Goal: Task Accomplishment & Management: Manage account settings

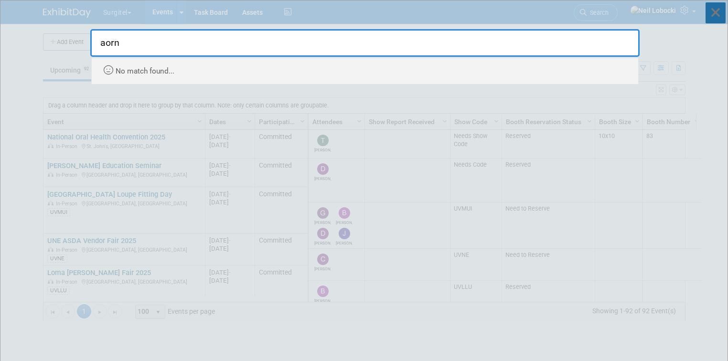
click at [713, 11] on icon at bounding box center [716, 12] width 20 height 21
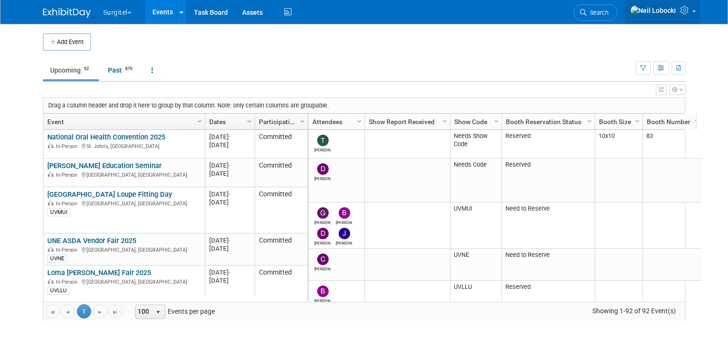
click at [692, 11] on icon at bounding box center [686, 10] width 11 height 9
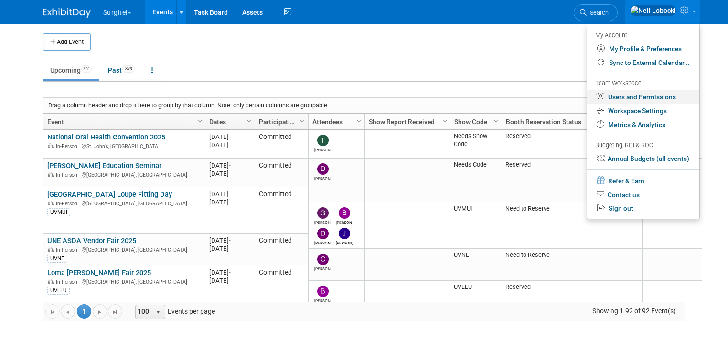
click at [625, 98] on link "Users and Permissions" at bounding box center [643, 97] width 112 height 14
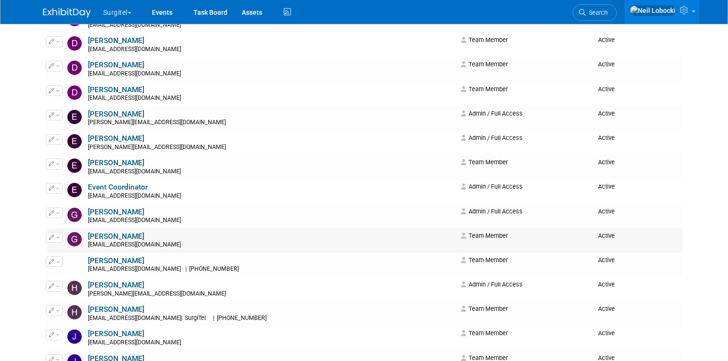
scroll to position [421, 0]
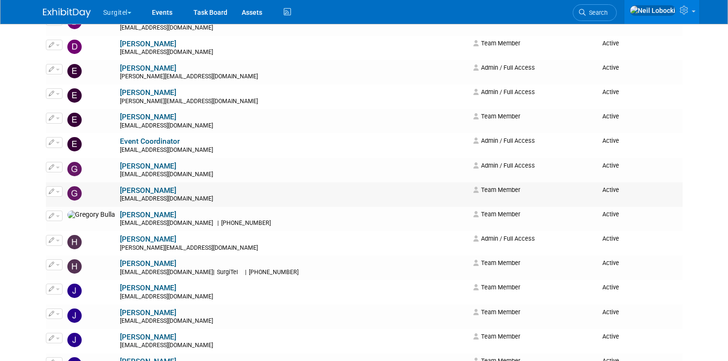
click at [120, 190] on link "Gregg Szymanski" at bounding box center [148, 190] width 56 height 9
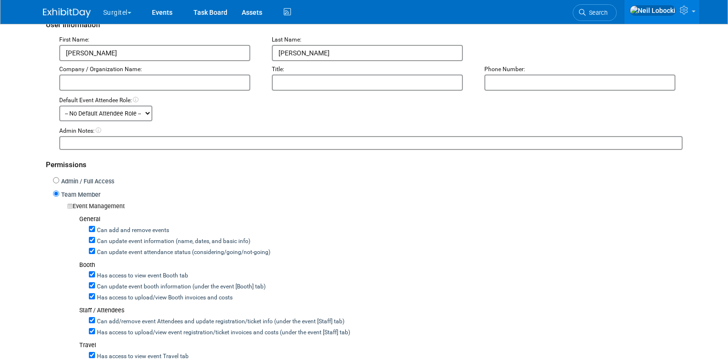
scroll to position [115, 0]
click at [64, 180] on label "Admin / Full Access" at bounding box center [86, 182] width 55 height 9
click at [59, 180] on input "Admin / Full Access" at bounding box center [56, 181] width 6 height 6
radio input "true"
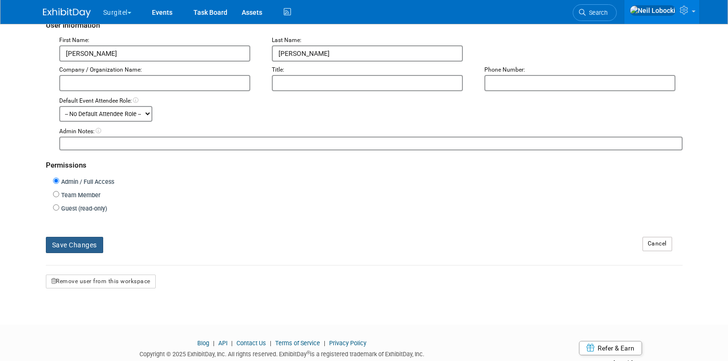
click at [77, 243] on button "Save Changes" at bounding box center [74, 245] width 57 height 16
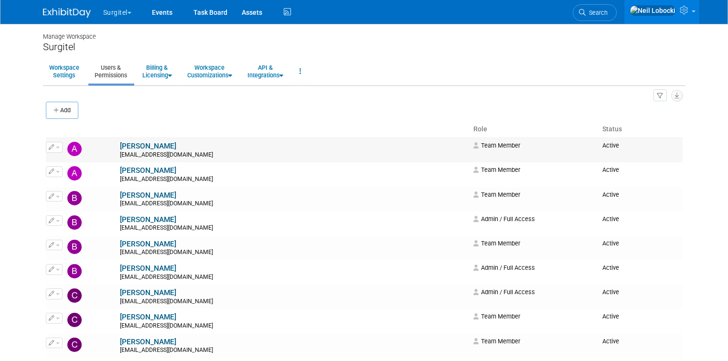
click at [120, 144] on link "Antoinette DePetro" at bounding box center [148, 146] width 56 height 9
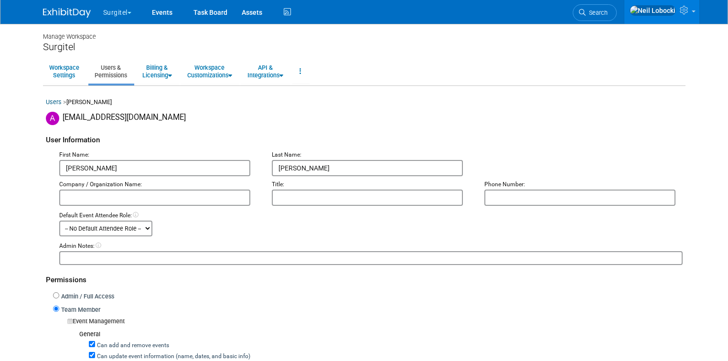
click at [94, 70] on link "Users & Permissions" at bounding box center [110, 71] width 45 height 23
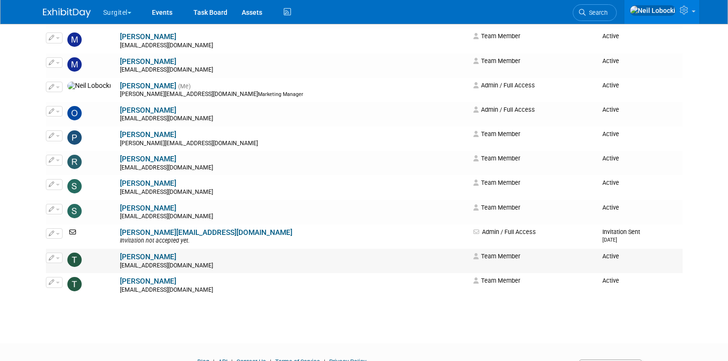
scroll to position [918, 0]
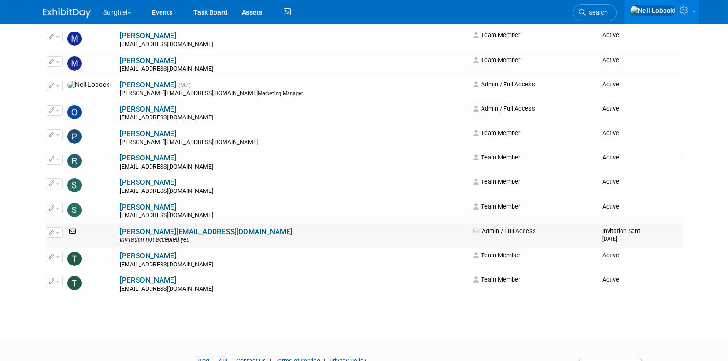
click at [67, 232] on icon at bounding box center [73, 231] width 12 height 7
click at [49, 233] on icon "button" at bounding box center [52, 232] width 6 height 5
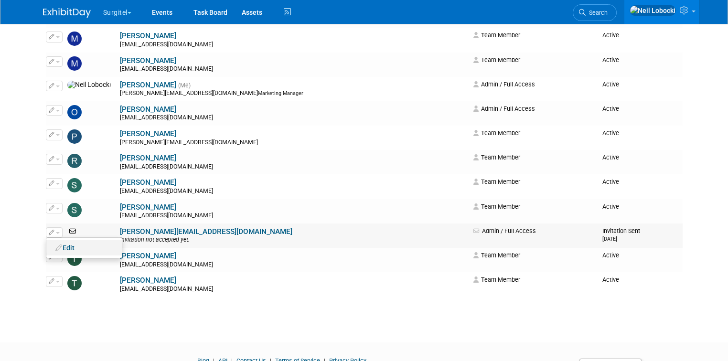
click at [75, 247] on link "Edit" at bounding box center [84, 247] width 76 height 13
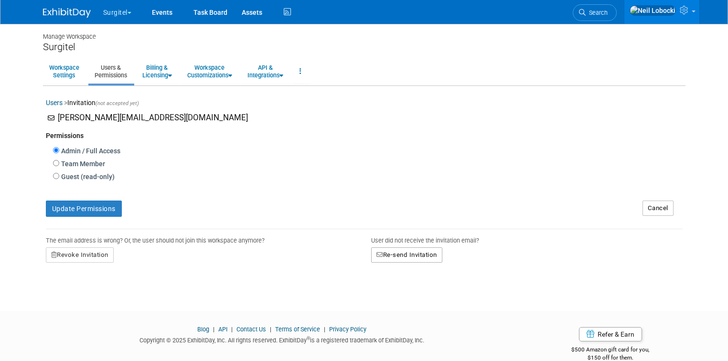
click at [400, 253] on button "Re-send Invitation" at bounding box center [406, 255] width 71 height 15
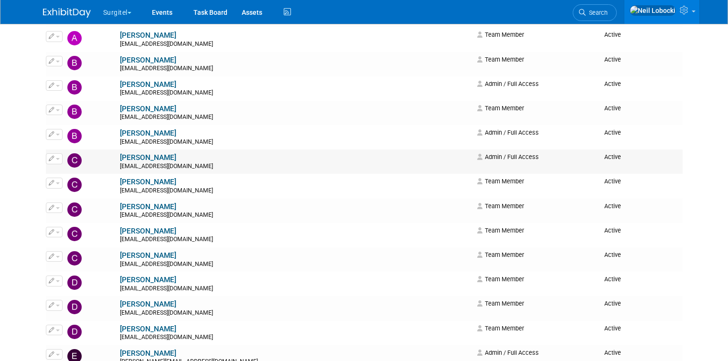
scroll to position [115, 0]
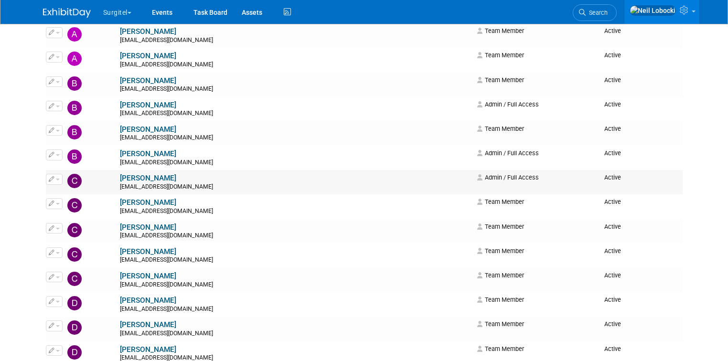
click at [49, 178] on icon "button" at bounding box center [52, 178] width 6 height 5
click at [55, 193] on icon at bounding box center [58, 195] width 7 height 7
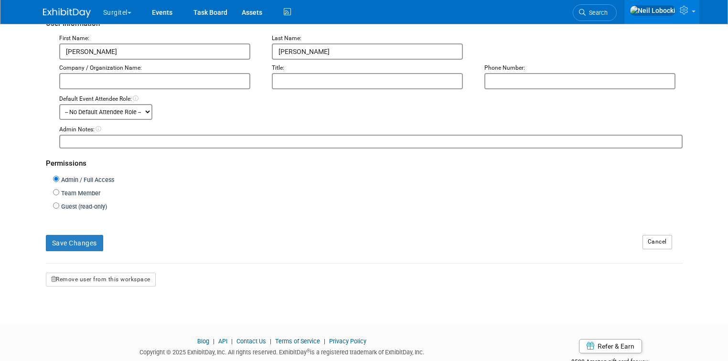
scroll to position [143, 0]
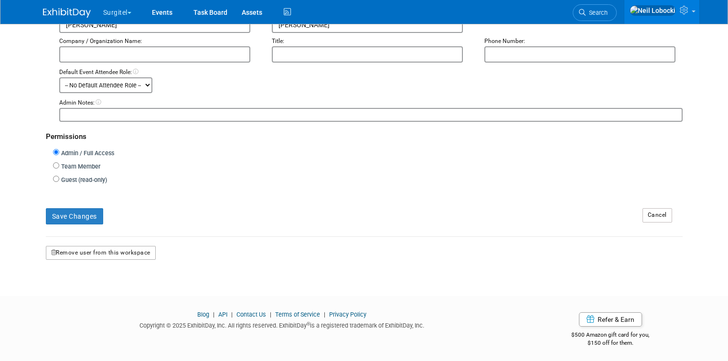
click at [141, 252] on button "Remove user from this workspace" at bounding box center [101, 253] width 110 height 14
click at [81, 296] on link "Yes" at bounding box center [90, 291] width 28 height 15
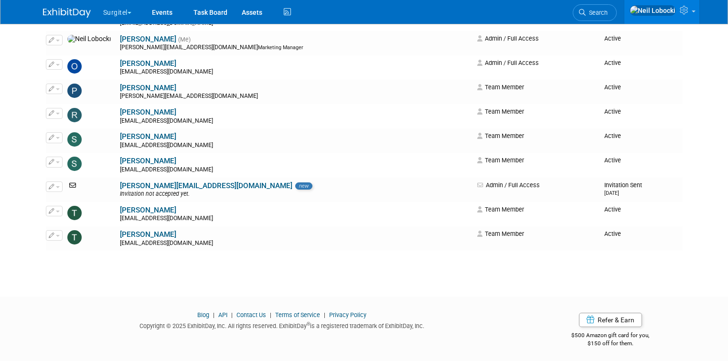
scroll to position [941, 0]
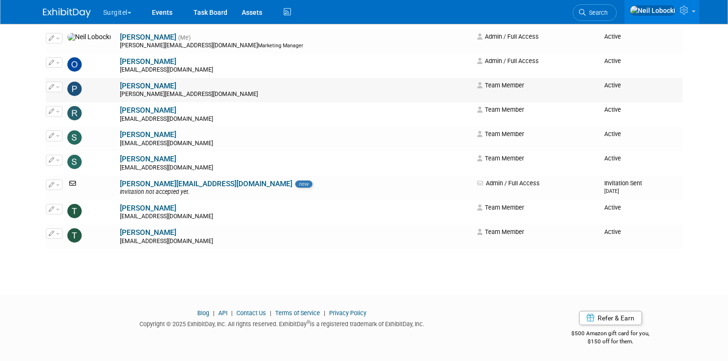
click at [56, 87] on span "button" at bounding box center [58, 88] width 4 height 2
click at [58, 102] on link "Edit" at bounding box center [84, 102] width 76 height 13
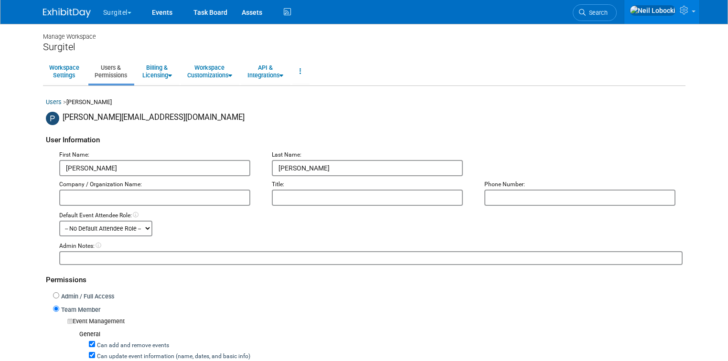
click at [62, 295] on label "Admin / Full Access" at bounding box center [86, 297] width 55 height 9
click at [59, 295] on input "Admin / Full Access" at bounding box center [56, 296] width 6 height 6
radio input "true"
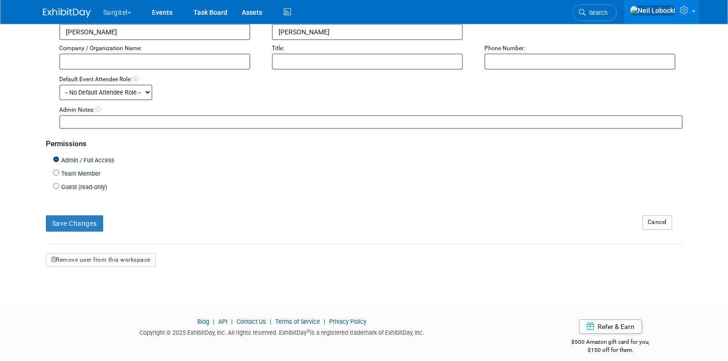
scroll to position [143, 0]
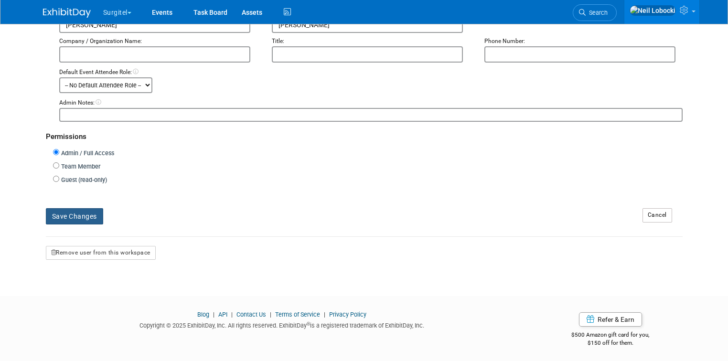
click at [74, 218] on button "Save Changes" at bounding box center [74, 216] width 57 height 16
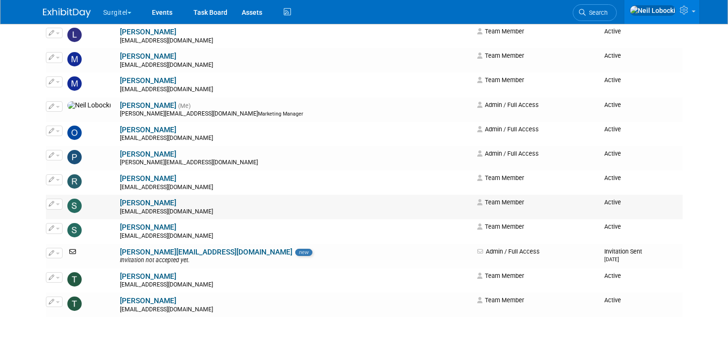
scroll to position [880, 0]
